Goal: Information Seeking & Learning: Learn about a topic

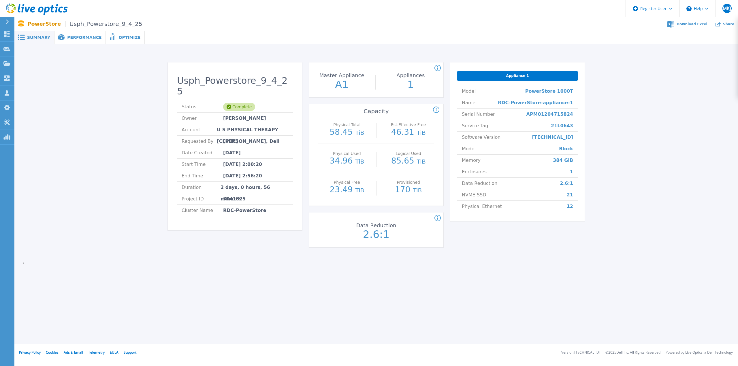
click at [125, 129] on div "Usph_Powerstore_9_4_25 Status Complete Owner Norman Moy Account U S PHYSICAL TH…" at bounding box center [376, 156] width 706 height 206
click at [71, 35] on span "Performance" at bounding box center [84, 37] width 34 height 4
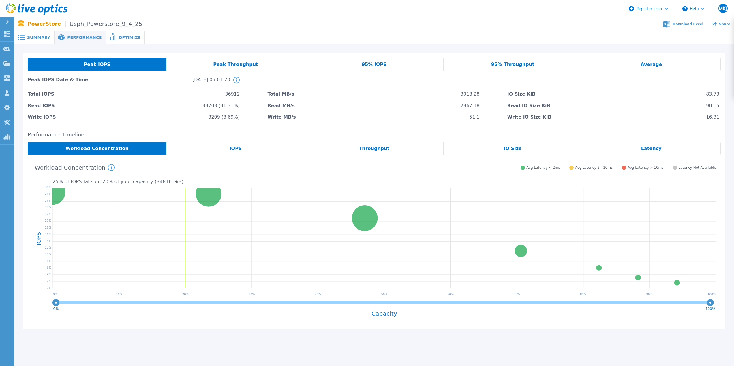
click at [40, 37] on span "Summary" at bounding box center [38, 37] width 23 height 4
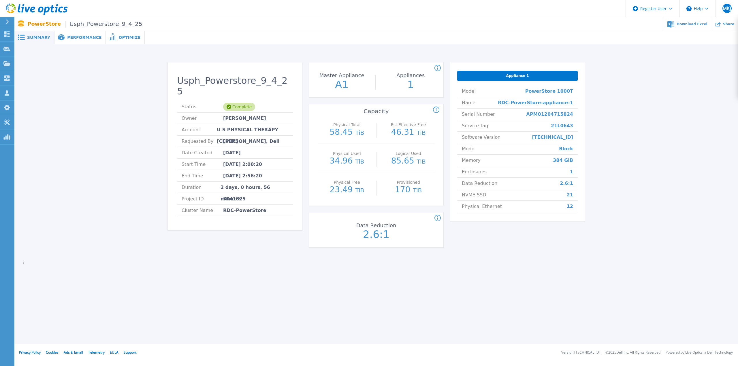
drag, startPoint x: 41, startPoint y: 183, endPoint x: 45, endPoint y: 184, distance: 4.4
click at [41, 183] on div "Usph_Powerstore_9_4_25 Status Complete Owner Norman Moy Account U S PHYSICAL TH…" at bounding box center [376, 156] width 706 height 206
click at [74, 41] on div "Performance" at bounding box center [79, 37] width 51 height 13
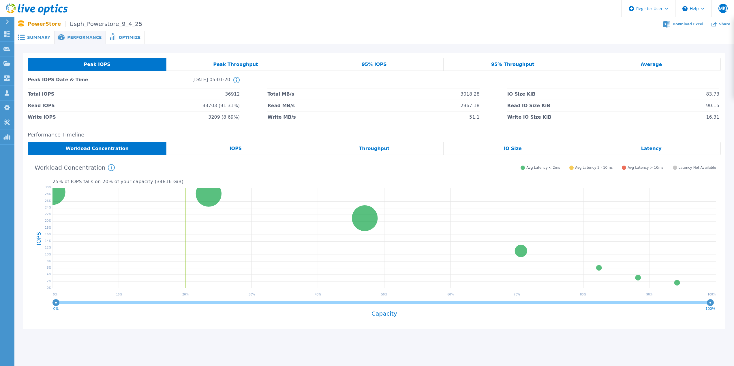
click at [227, 156] on div "25 % of IOPS falls on 20 % of your capacity ( 34816 GiB ) Workload Concentratio…" at bounding box center [374, 240] width 693 height 170
click at [231, 151] on span "IOPS" at bounding box center [235, 148] width 12 height 5
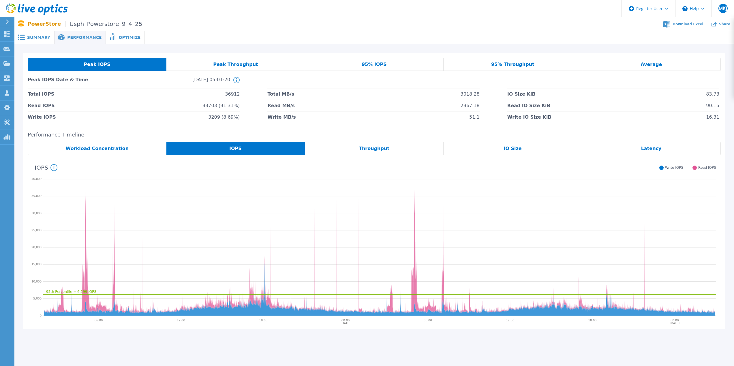
click at [32, 40] on div "Summary" at bounding box center [34, 37] width 40 height 13
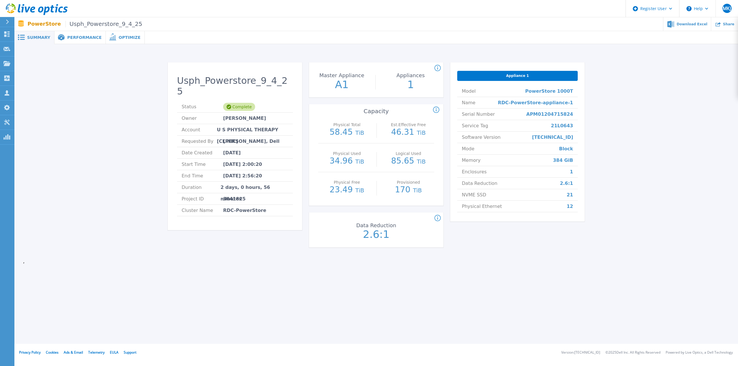
click at [67, 37] on span "Performance" at bounding box center [84, 37] width 34 height 4
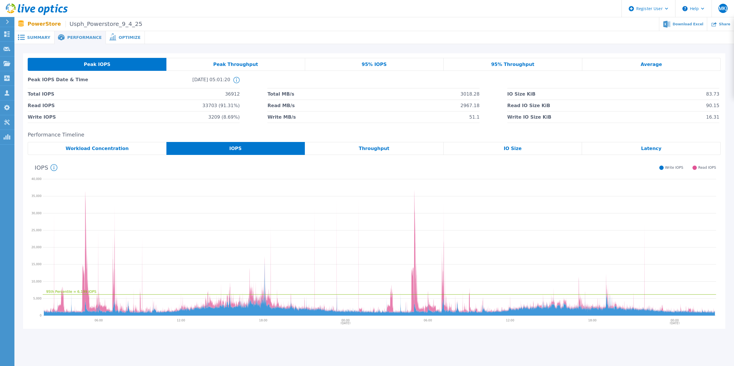
click at [264, 63] on div "Peak Throughput" at bounding box center [235, 64] width 138 height 13
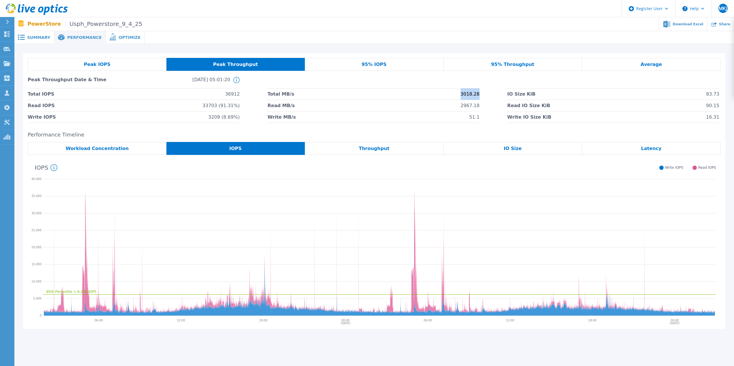
drag, startPoint x: 447, startPoint y: 95, endPoint x: 482, endPoint y: 99, distance: 35.1
click at [481, 99] on div "Total IOPS 36912 Total MB/s 3018.28 IO Size KiB 83.73 Read IOPS 33703 (91.31%) …" at bounding box center [374, 105] width 693 height 35
click at [482, 99] on div "Total IOPS 36912 Total MB/s 3018.28 IO Size KiB 83.73 Read IOPS 33703 (91.31%) …" at bounding box center [374, 105] width 693 height 35
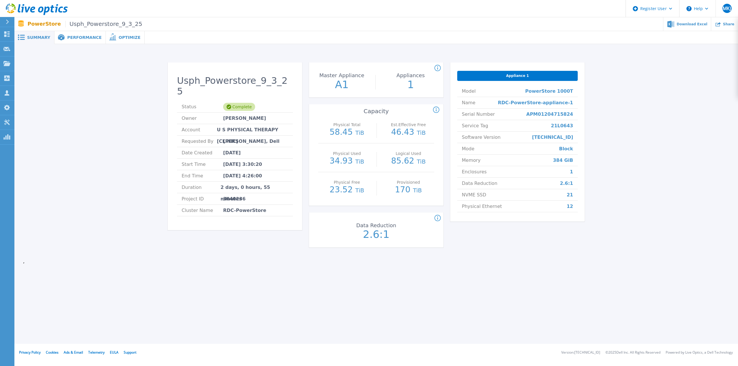
click at [81, 37] on span "Performance" at bounding box center [84, 37] width 34 height 4
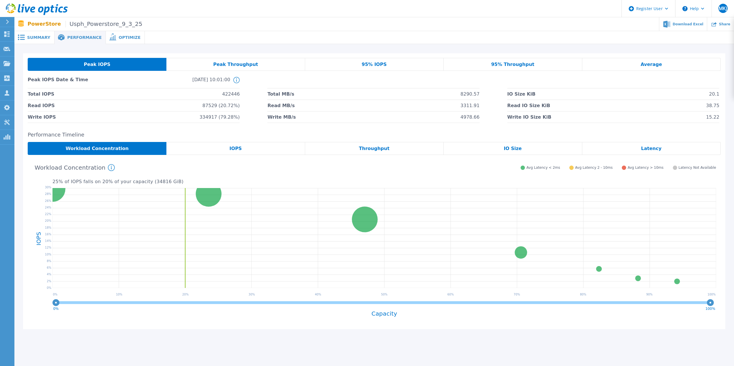
click at [37, 35] on span "Summary" at bounding box center [38, 37] width 23 height 4
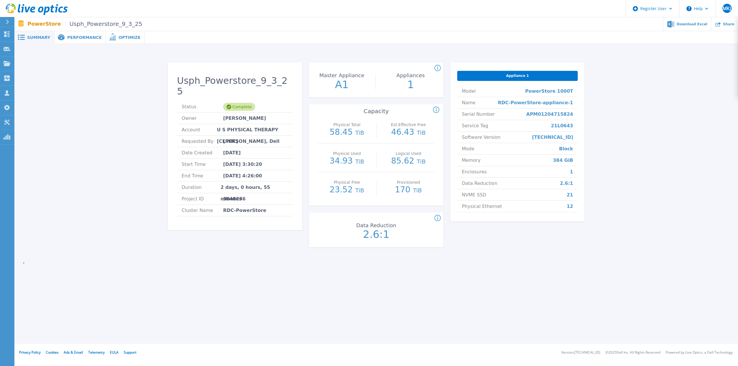
click at [78, 42] on div "Performance" at bounding box center [79, 37] width 51 height 13
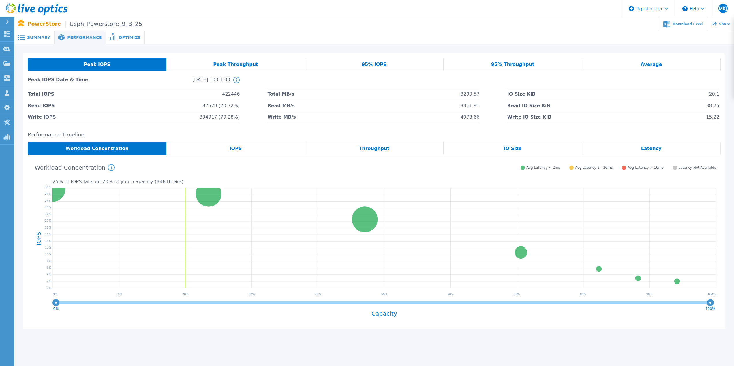
click at [221, 150] on div "IOPS" at bounding box center [235, 148] width 138 height 13
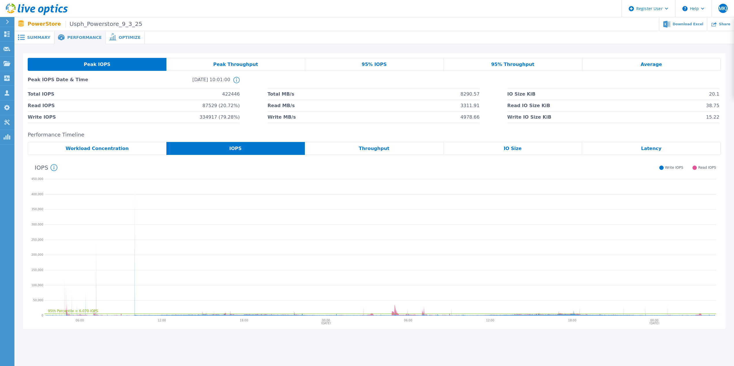
click at [35, 38] on span "Summary" at bounding box center [38, 37] width 23 height 4
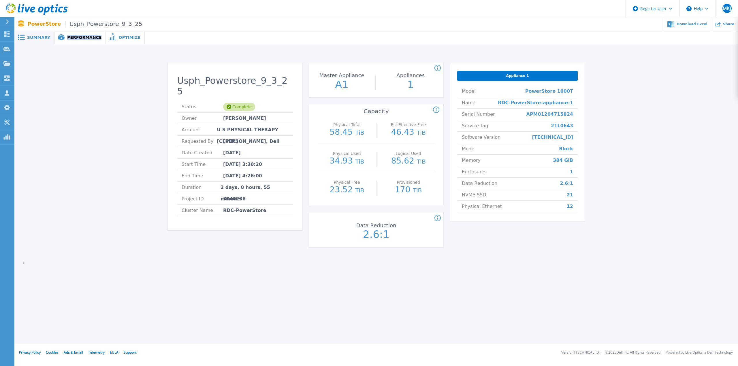
click at [67, 37] on span "Performance" at bounding box center [84, 37] width 34 height 4
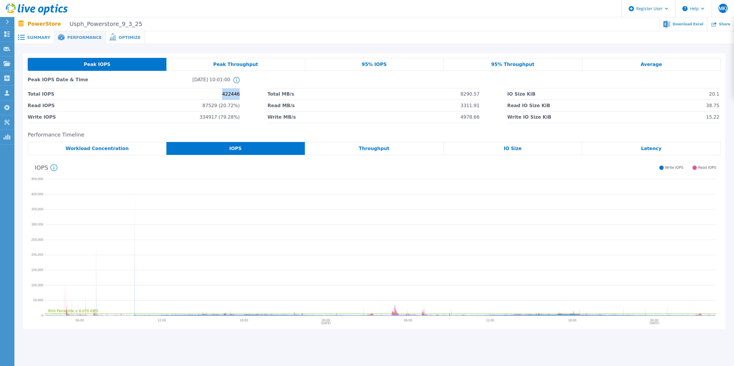
drag, startPoint x: 220, startPoint y: 94, endPoint x: 252, endPoint y: 96, distance: 31.4
click at [252, 96] on div "Total IOPS 422446 Total MB/s 8290.57 IO Size KiB 20.1 Read IOPS 87529 (20.72%) …" at bounding box center [374, 105] width 693 height 35
click at [252, 95] on div "Total IOPS 422446 Total MB/s 8290.57 IO Size KiB 20.1 Read IOPS 87529 (20.72%) …" at bounding box center [374, 105] width 693 height 35
drag, startPoint x: 244, startPoint y: 94, endPoint x: 213, endPoint y: 92, distance: 30.3
click at [213, 92] on div "Total IOPS 422446 Total MB/s 8290.57 IO Size KiB 20.1 Read IOPS 87529 (20.72%) …" at bounding box center [374, 105] width 693 height 35
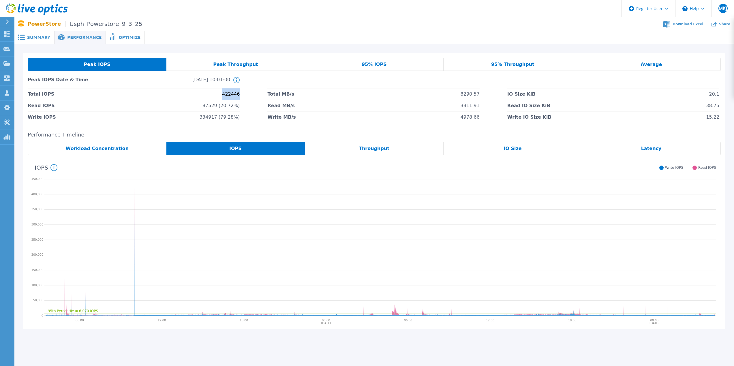
click at [213, 92] on li "Total IOPS 422446" at bounding box center [134, 94] width 212 height 12
drag, startPoint x: 242, startPoint y: 92, endPoint x: 245, endPoint y: 92, distance: 2.9
click at [245, 92] on div "Total IOPS 422446 Total MB/s 8290.57 IO Size KiB 20.1 Read IOPS 87529 (20.72%) …" at bounding box center [374, 105] width 693 height 35
drag, startPoint x: 244, startPoint y: 94, endPoint x: 212, endPoint y: 94, distance: 31.7
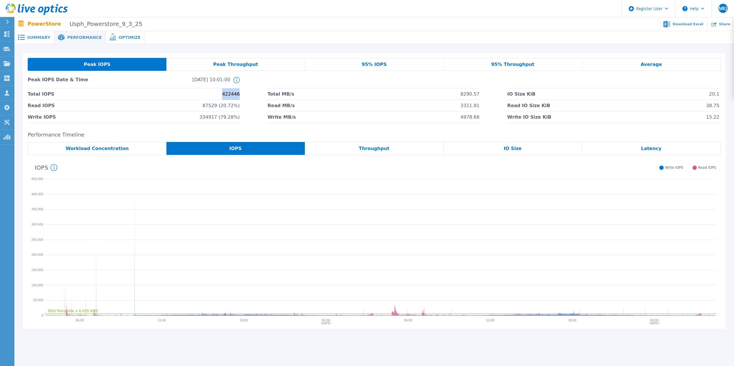
click at [212, 94] on div "Total IOPS 422446 Total MB/s 8290.57 IO Size KiB 20.1 Read IOPS 87529 (20.72%) …" at bounding box center [374, 105] width 693 height 35
click at [212, 94] on li "Total IOPS 422446" at bounding box center [134, 94] width 212 height 12
drag, startPoint x: 212, startPoint y: 94, endPoint x: 252, endPoint y: 92, distance: 39.2
click at [252, 92] on div "Total IOPS 422446 Total MB/s 8290.57 IO Size KiB 20.1 Read IOPS 87529 (20.72%) …" at bounding box center [374, 105] width 693 height 35
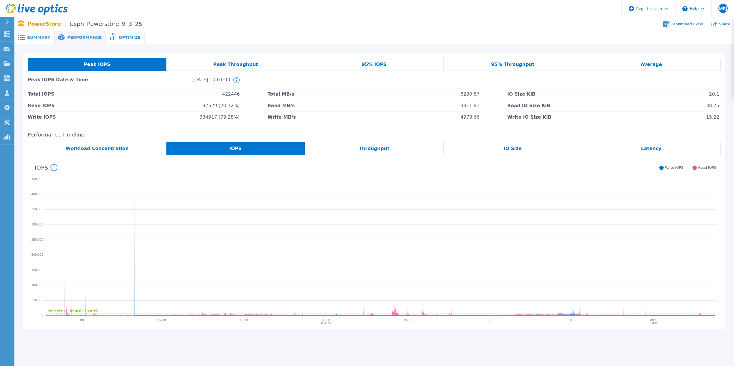
click at [339, 63] on div "95% IOPS" at bounding box center [374, 64] width 138 height 13
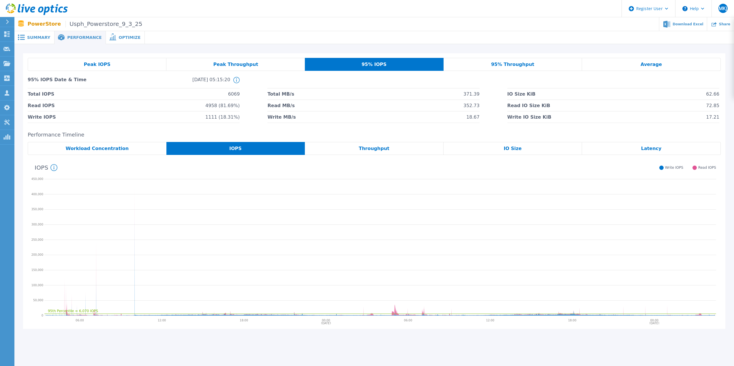
click at [274, 61] on div "Peak Throughput" at bounding box center [235, 64] width 138 height 13
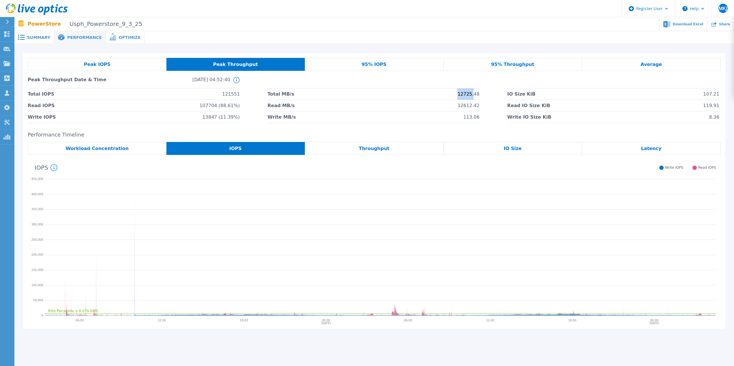
drag, startPoint x: 475, startPoint y: 98, endPoint x: 438, endPoint y: 93, distance: 37.2
click at [440, 93] on li "Total MB/s 12725.48" at bounding box center [373, 94] width 212 height 12
drag, startPoint x: 40, startPoint y: 12, endPoint x: 43, endPoint y: 10, distance: 3.3
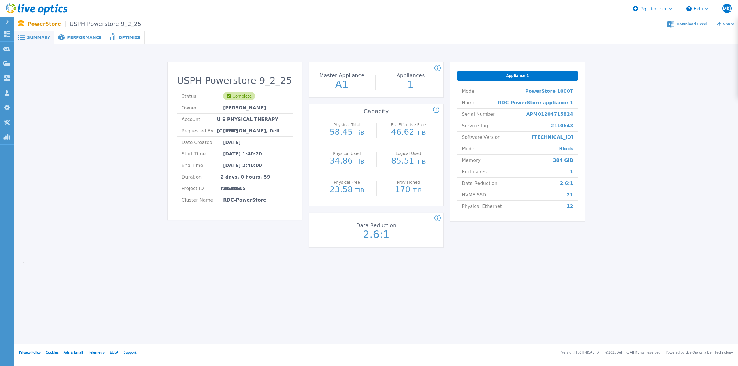
click at [58, 36] on icon at bounding box center [61, 37] width 7 height 6
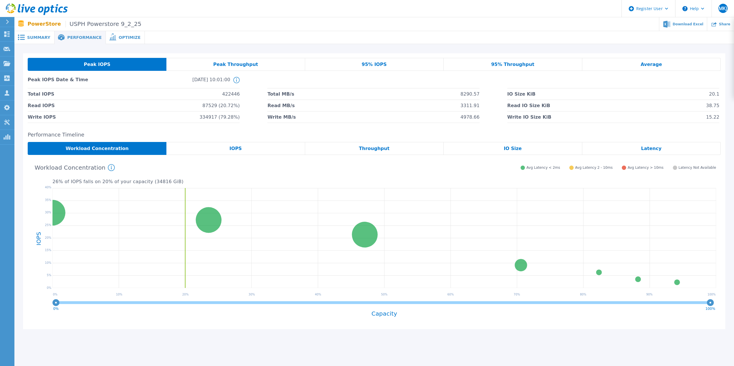
click at [37, 35] on span "Summary" at bounding box center [38, 37] width 23 height 4
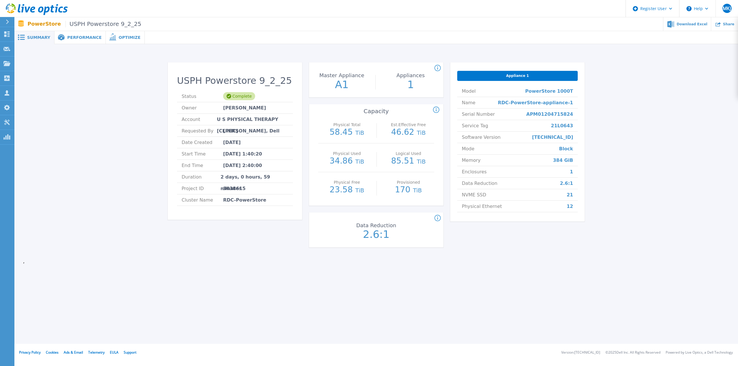
click at [69, 35] on span "Performance" at bounding box center [84, 37] width 34 height 4
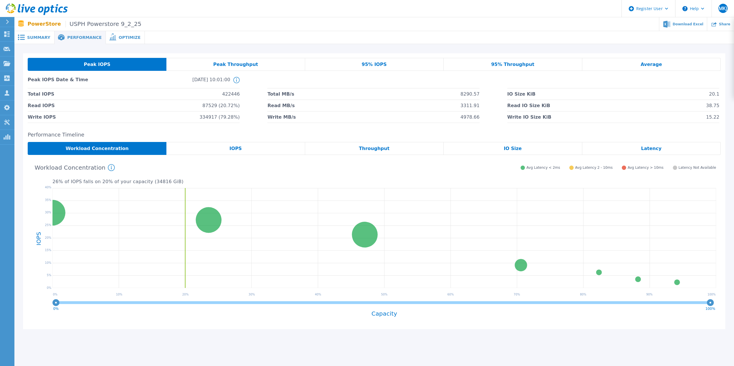
click at [206, 143] on div "IOPS" at bounding box center [235, 148] width 138 height 13
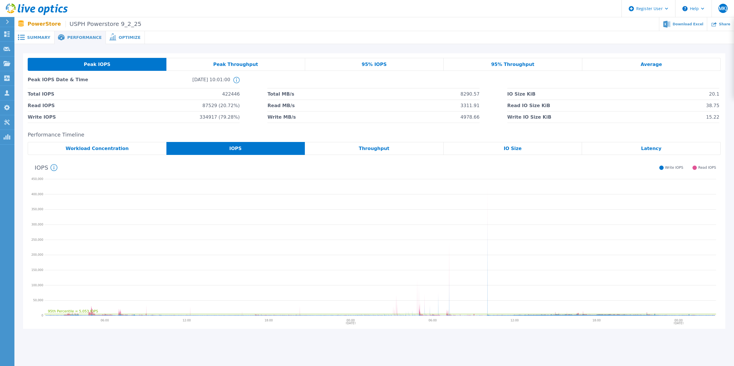
click at [29, 35] on span "Summary" at bounding box center [38, 37] width 23 height 4
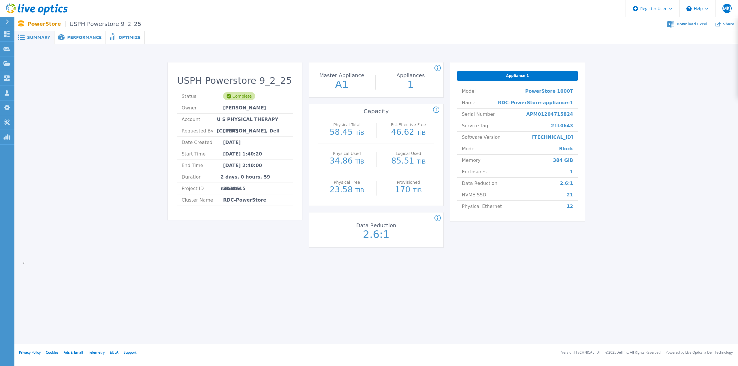
drag, startPoint x: 221, startPoint y: 153, endPoint x: 272, endPoint y: 165, distance: 52.2
click at [272, 165] on ul "Status Complete Owner Norman Moy Account U S PHYSICAL THERAPY [CLINIC] Requeste…" at bounding box center [235, 148] width 116 height 115
click at [272, 165] on li "End Time Sep 03, 2025 2:40:00" at bounding box center [235, 166] width 116 height 12
click at [67, 37] on span "Performance" at bounding box center [84, 37] width 34 height 4
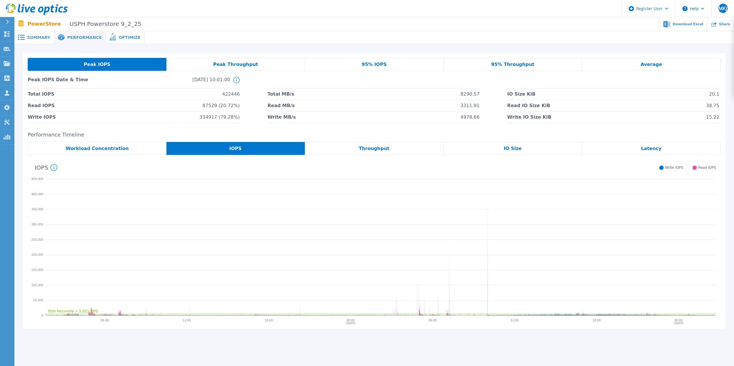
click at [486, 303] on icon "95th Percentile = 5,053 IOPS" at bounding box center [379, 247] width 671 height 144
click at [487, 302] on icon "95th Percentile = 5,053 IOPS" at bounding box center [379, 247] width 671 height 144
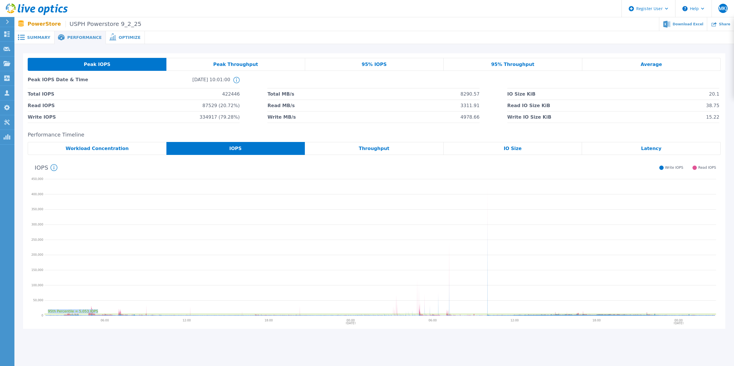
click at [487, 302] on icon "95th Percentile = 5,053 IOPS" at bounding box center [379, 247] width 671 height 144
click at [487, 301] on icon "95th Percentile = 5,053 IOPS" at bounding box center [379, 247] width 671 height 144
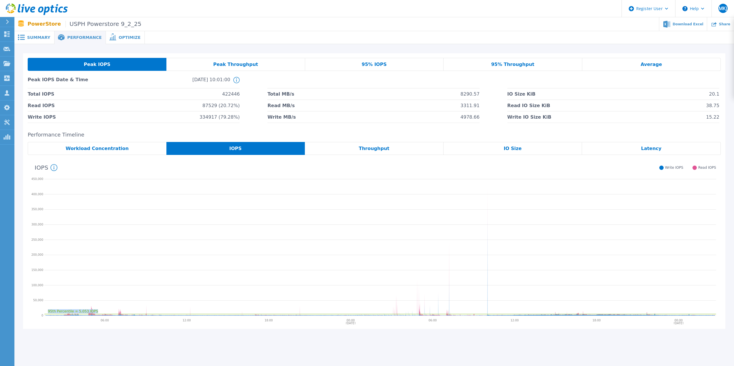
click at [487, 306] on icon "95th Percentile = 5,053 IOPS" at bounding box center [379, 247] width 671 height 144
click at [487, 306] on icon at bounding box center [380, 265] width 669 height 102
drag, startPoint x: 487, startPoint y: 306, endPoint x: 488, endPoint y: 309, distance: 3.0
click at [488, 307] on icon "95th Percentile = 5,053 IOPS" at bounding box center [379, 247] width 671 height 144
click at [487, 309] on icon "95th Percentile = 5,053 IOPS" at bounding box center [379, 247] width 671 height 144
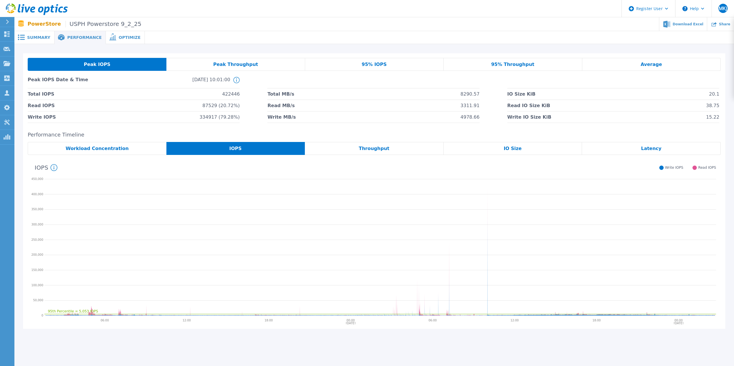
click at [194, 150] on div "IOPS" at bounding box center [235, 148] width 139 height 13
click at [223, 65] on span "Peak Throughput" at bounding box center [235, 64] width 45 height 5
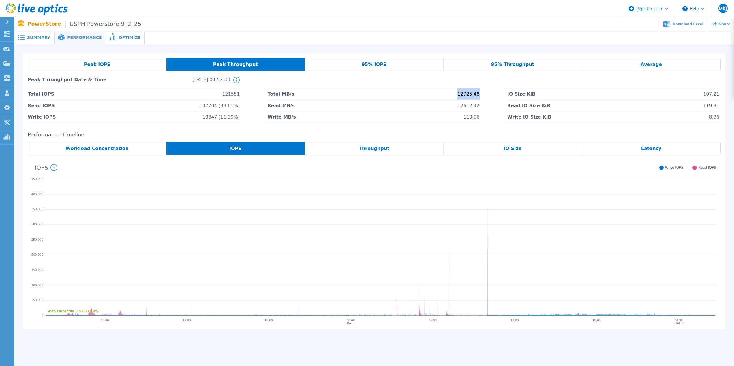
drag, startPoint x: 460, startPoint y: 96, endPoint x: 484, endPoint y: 95, distance: 24.2
click at [485, 95] on div "Total IOPS 121551 Total MB/s 12725.48 IO Size KiB 107.21 Read IOPS 107704 (88.6…" at bounding box center [374, 105] width 693 height 35
click at [448, 99] on li "Total MB/s 12725.48" at bounding box center [373, 94] width 212 height 12
drag, startPoint x: 474, startPoint y: 99, endPoint x: 480, endPoint y: 99, distance: 5.8
click at [480, 99] on div "Total IOPS 121551 Total MB/s 12725.48 IO Size KiB 107.21 Read IOPS 107704 (88.6…" at bounding box center [374, 105] width 693 height 35
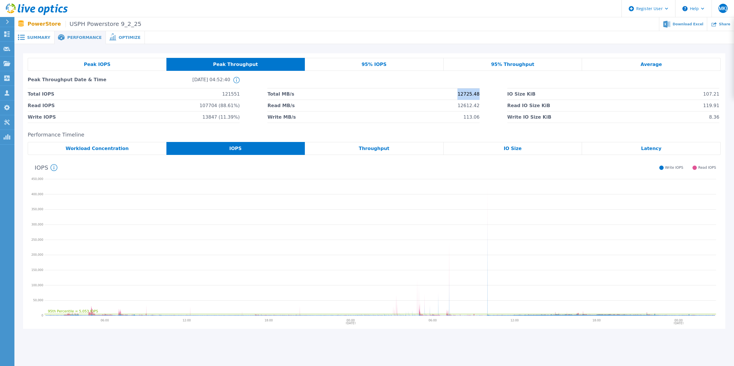
click at [479, 99] on div "Total IOPS 121551 Total MB/s 12725.48 IO Size KiB 107.21 Read IOPS 107704 (88.6…" at bounding box center [374, 105] width 693 height 35
drag, startPoint x: 476, startPoint y: 97, endPoint x: 454, endPoint y: 94, distance: 23.0
click at [454, 94] on li "Total MB/s 12725.48" at bounding box center [373, 94] width 212 height 12
drag, startPoint x: 456, startPoint y: 91, endPoint x: 476, endPoint y: 90, distance: 19.9
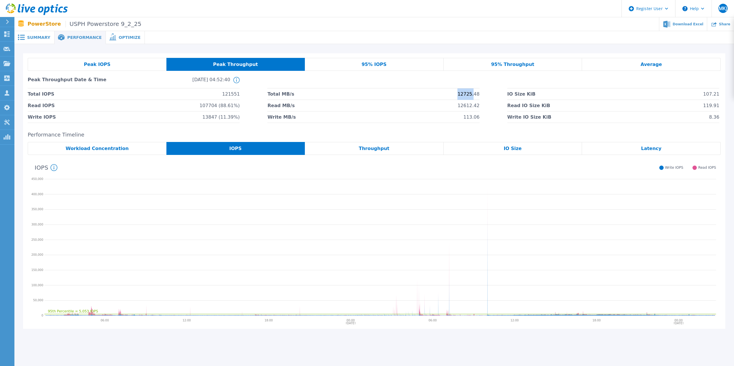
click at [476, 90] on li "Total MB/s 12725.48" at bounding box center [373, 94] width 212 height 12
click at [487, 284] on icon "95th Percentile = 5,053 IOPS" at bounding box center [379, 247] width 671 height 144
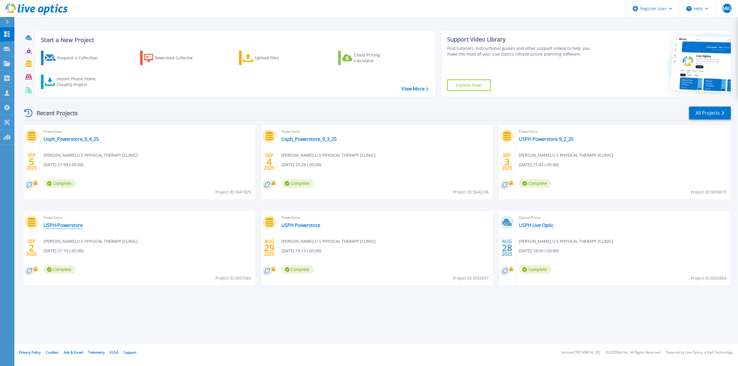
drag, startPoint x: 70, startPoint y: 223, endPoint x: 74, endPoint y: 223, distance: 4.0
click at [539, 227] on link "USPH Live Optic" at bounding box center [536, 226] width 35 height 6
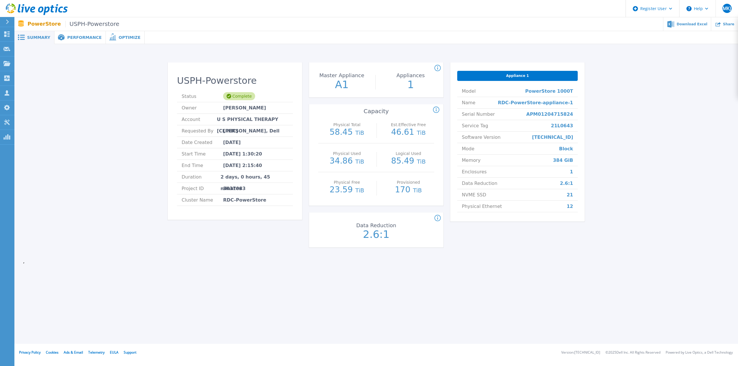
click at [80, 36] on span "Performance" at bounding box center [84, 37] width 34 height 4
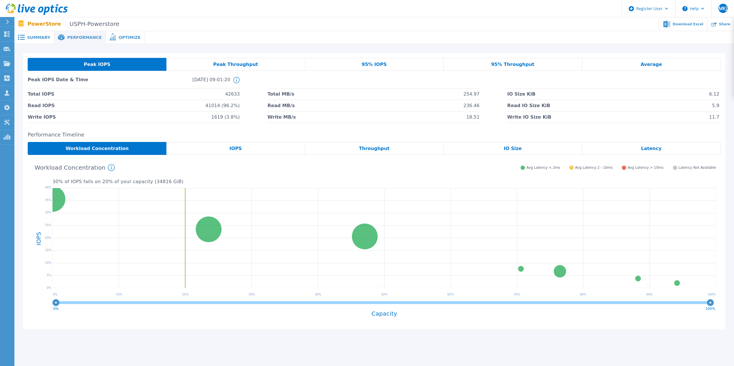
click at [257, 68] on div "Peak Throughput" at bounding box center [235, 64] width 138 height 13
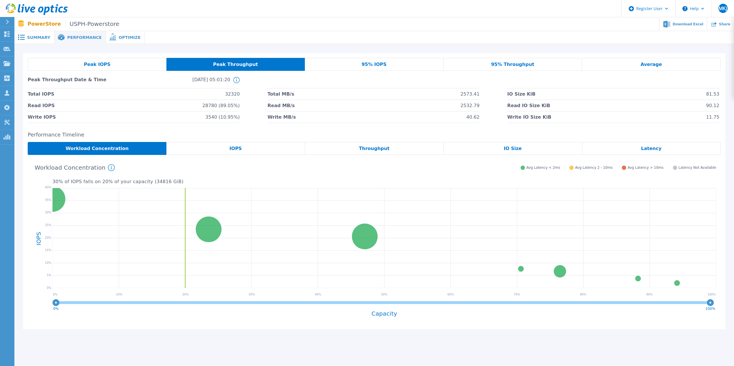
click at [234, 152] on div "IOPS" at bounding box center [235, 148] width 138 height 13
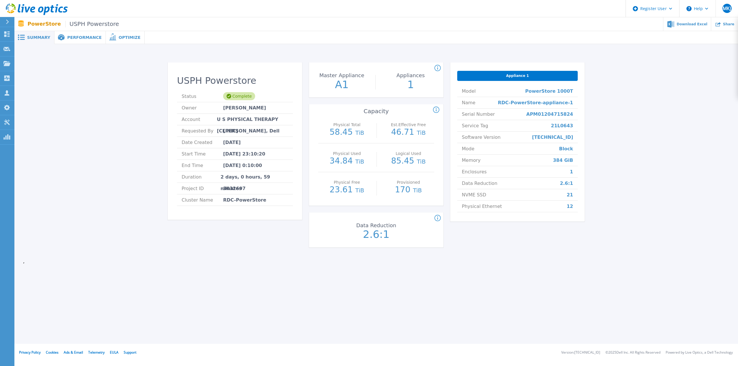
click at [78, 33] on div "Performance" at bounding box center [79, 37] width 51 height 13
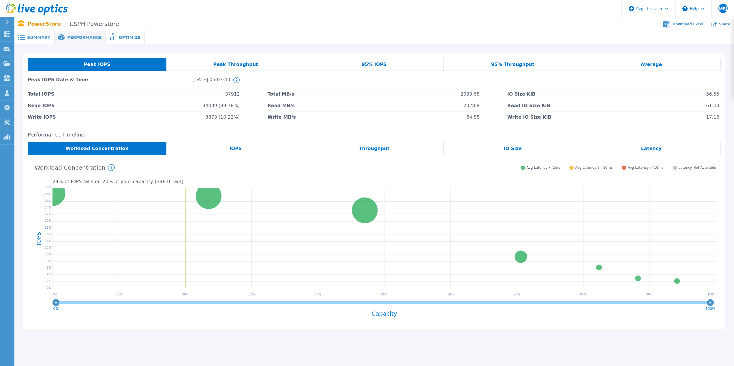
click at [249, 63] on span "Peak Throughput" at bounding box center [235, 64] width 45 height 5
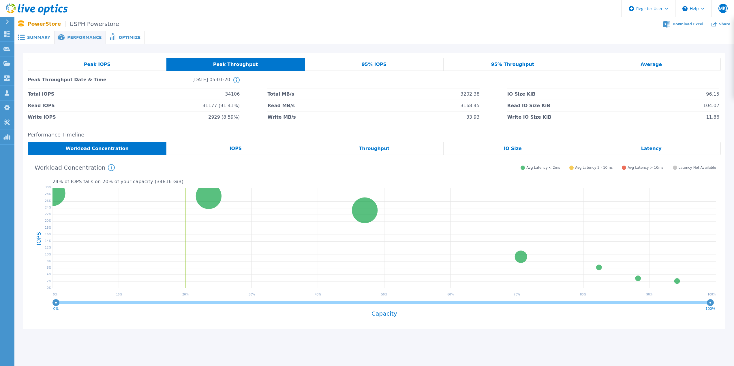
click at [249, 157] on div "24 % of IOPS falls on 20 % of your capacity ( 34816 GiB ) Workload Concentratio…" at bounding box center [374, 240] width 693 height 170
click at [250, 154] on div "IOPS" at bounding box center [235, 148] width 138 height 13
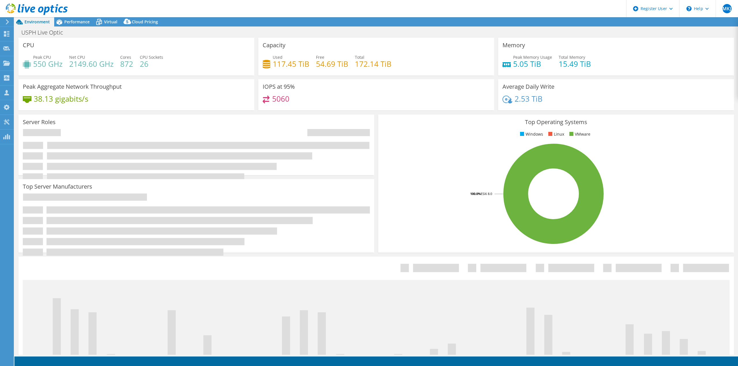
select select "USD"
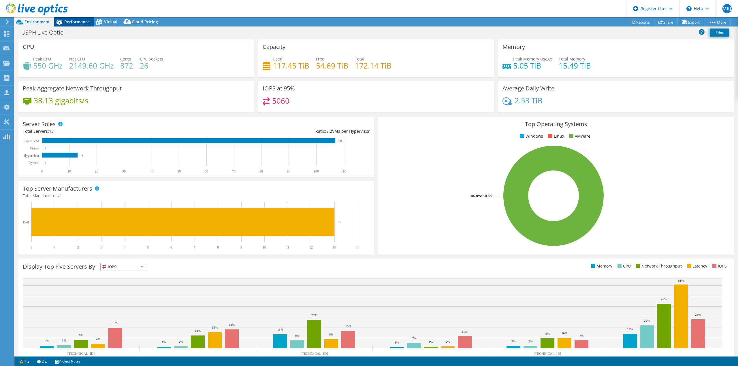
click at [56, 20] on icon at bounding box center [59, 22] width 10 height 10
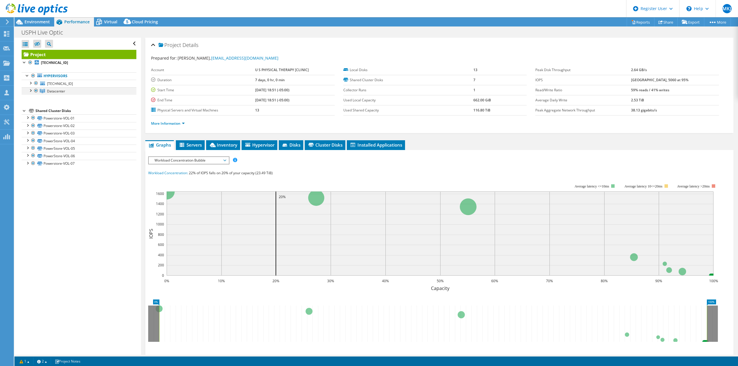
click at [32, 91] on div at bounding box center [30, 90] width 6 height 6
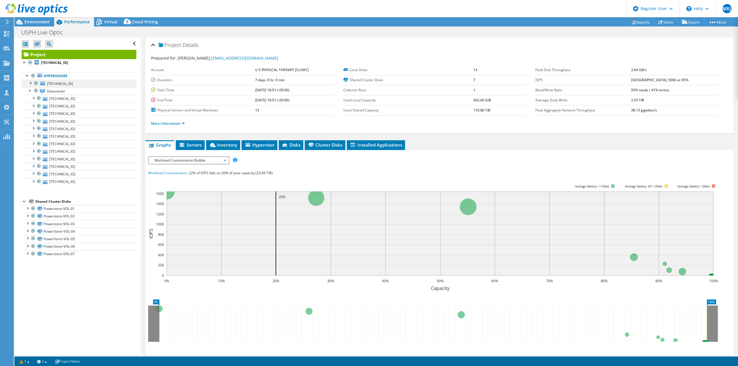
click at [31, 82] on div at bounding box center [30, 83] width 6 height 6
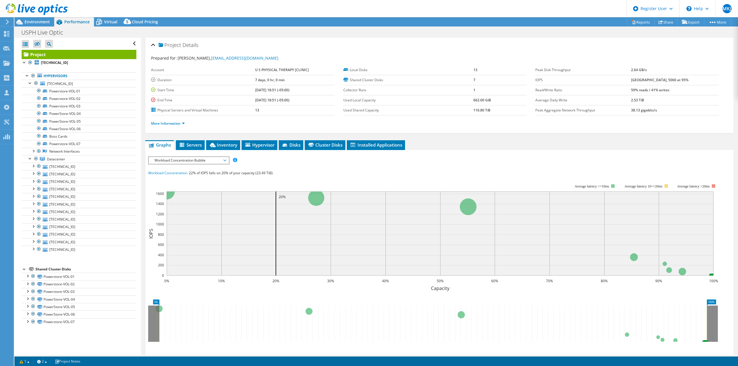
click at [175, 127] on div "More Information" at bounding box center [439, 124] width 576 height 16
click at [174, 125] on link "More Information" at bounding box center [168, 123] width 34 height 5
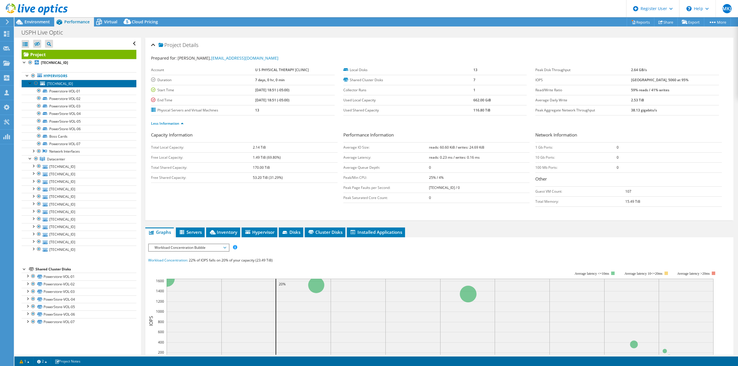
click at [71, 81] on link "[TECHNICAL_ID]" at bounding box center [79, 83] width 115 height 7
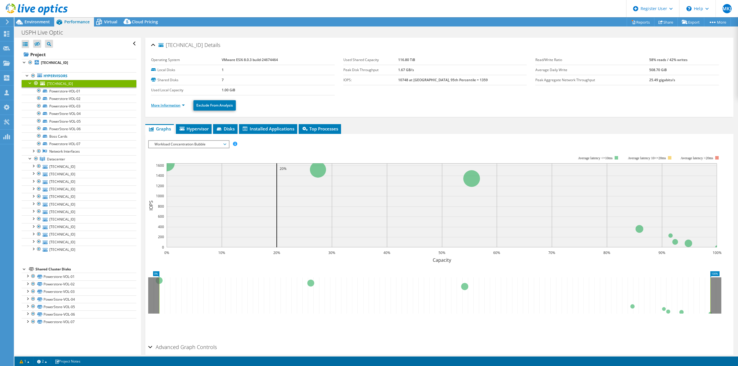
click at [171, 103] on link "More Information" at bounding box center [168, 105] width 34 height 5
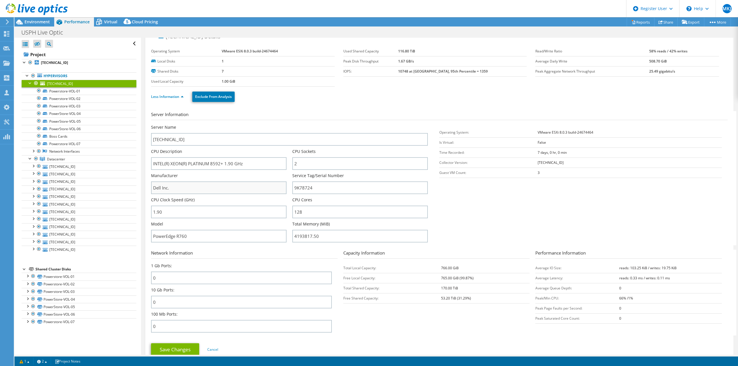
scroll to position [18, 0]
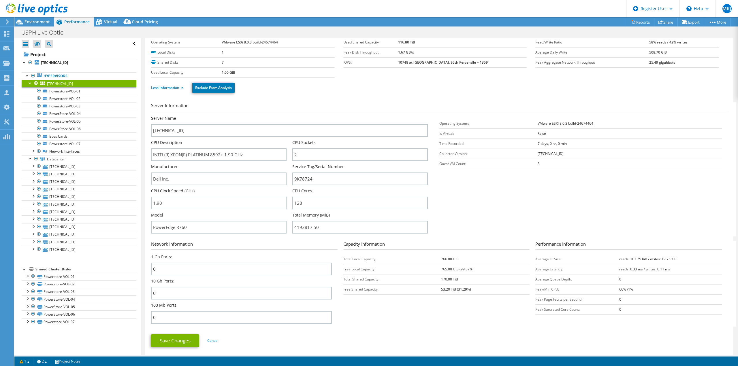
drag, startPoint x: 272, startPoint y: 184, endPoint x: 262, endPoint y: 196, distance: 15.4
drag, startPoint x: 327, startPoint y: 227, endPoint x: 271, endPoint y: 200, distance: 62.1
click at [292, 226] on input "4193817.50" at bounding box center [359, 227] width 135 height 13
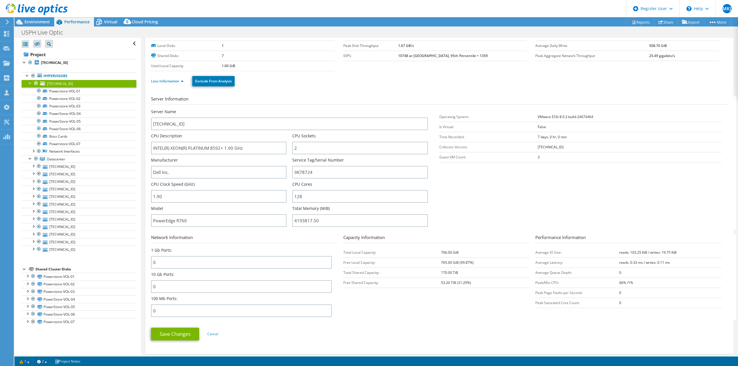
drag, startPoint x: 142, startPoint y: 158, endPoint x: 142, endPoint y: 166, distance: 7.8
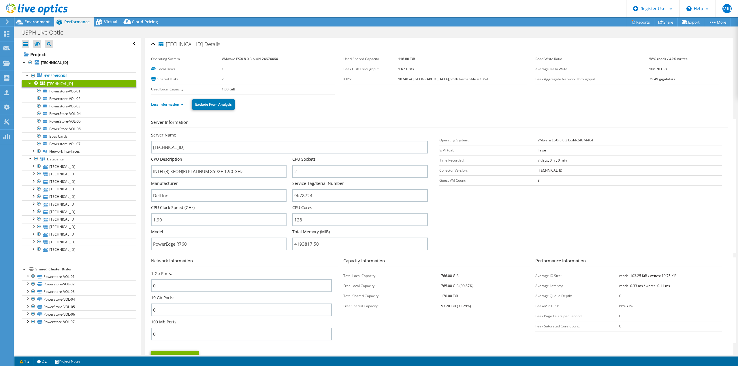
scroll to position [0, 0]
drag, startPoint x: 142, startPoint y: 166, endPoint x: 142, endPoint y: 145, distance: 21.0
drag, startPoint x: 142, startPoint y: 145, endPoint x: 143, endPoint y: 135, distance: 10.4
